Goal: Navigation & Orientation: Find specific page/section

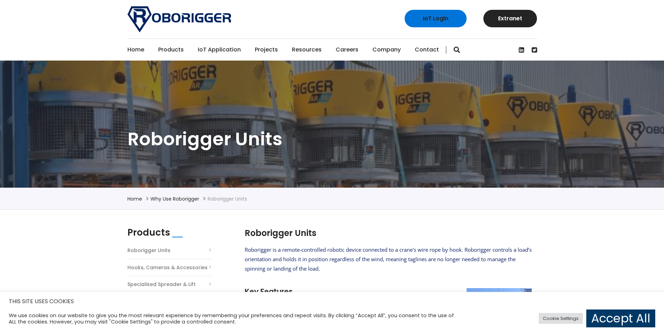
click at [133, 50] on link "Home" at bounding box center [135, 50] width 17 height 22
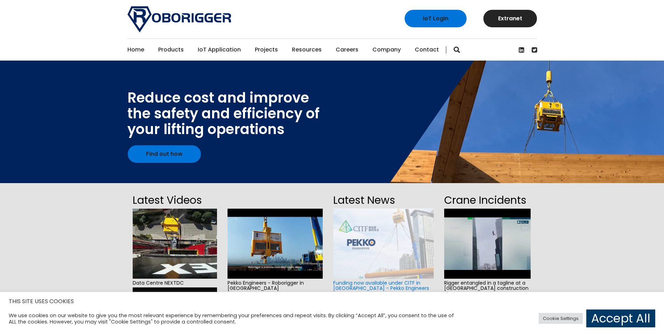
click at [267, 48] on link "Projects" at bounding box center [266, 50] width 23 height 22
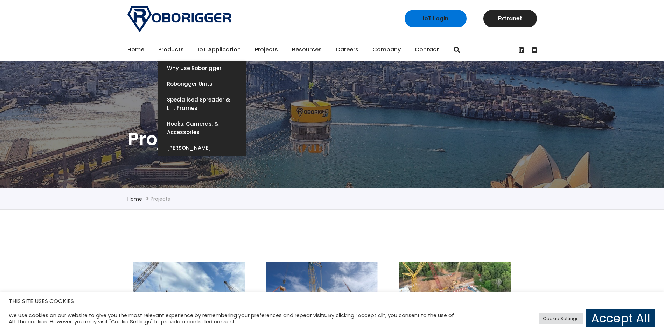
click at [171, 51] on link "Products" at bounding box center [171, 50] width 26 height 22
click at [183, 79] on link "Roborigger Units" at bounding box center [201, 83] width 87 height 15
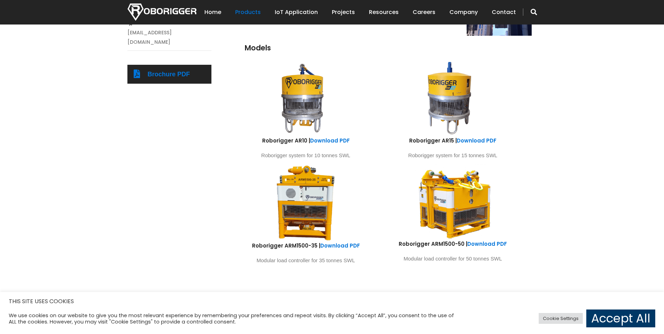
scroll to position [385, 0]
